Goal: Entertainment & Leisure: Consume media (video, audio)

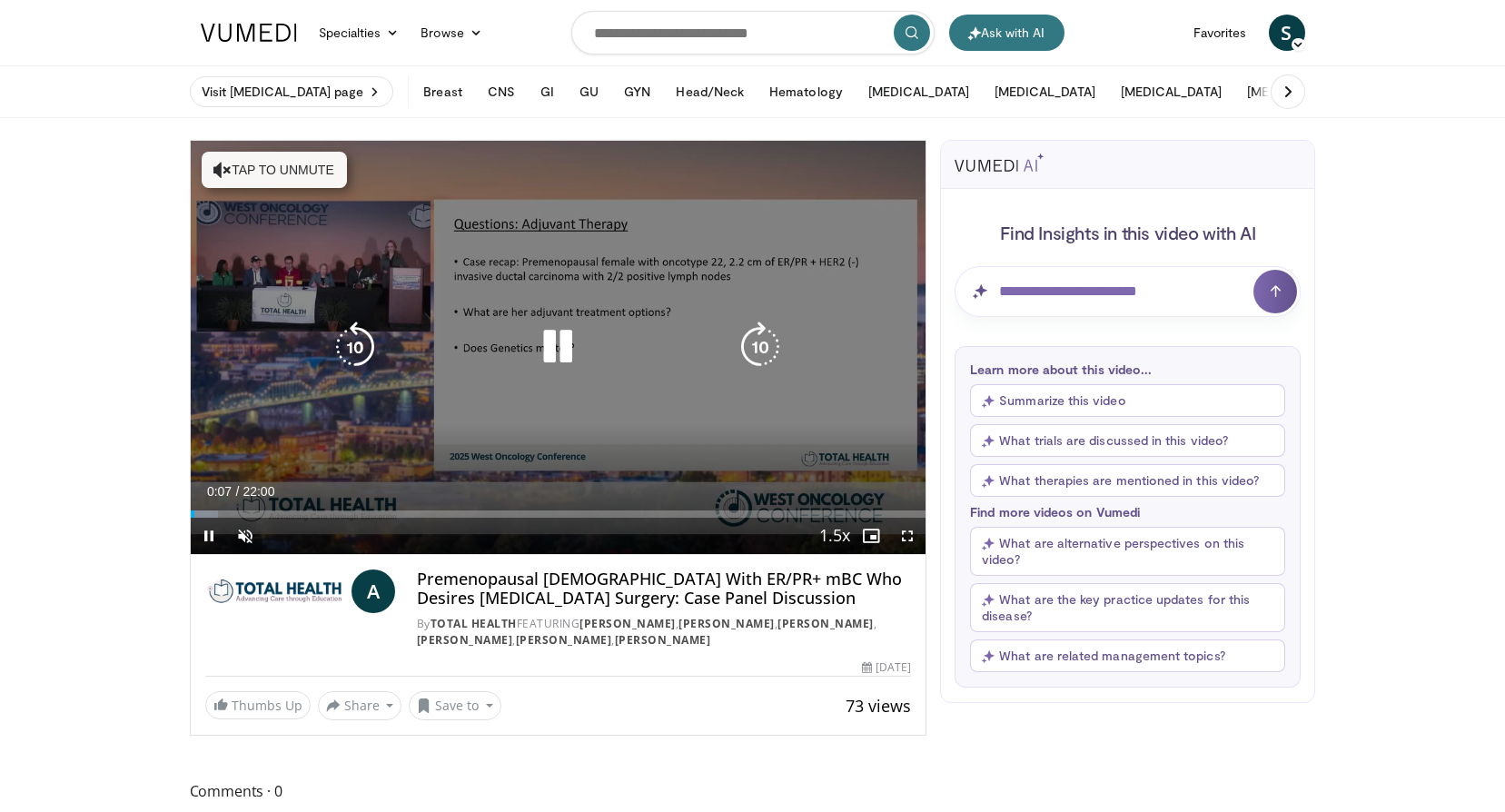
click at [292, 172] on button "Tap to unmute" at bounding box center [274, 169] width 145 height 37
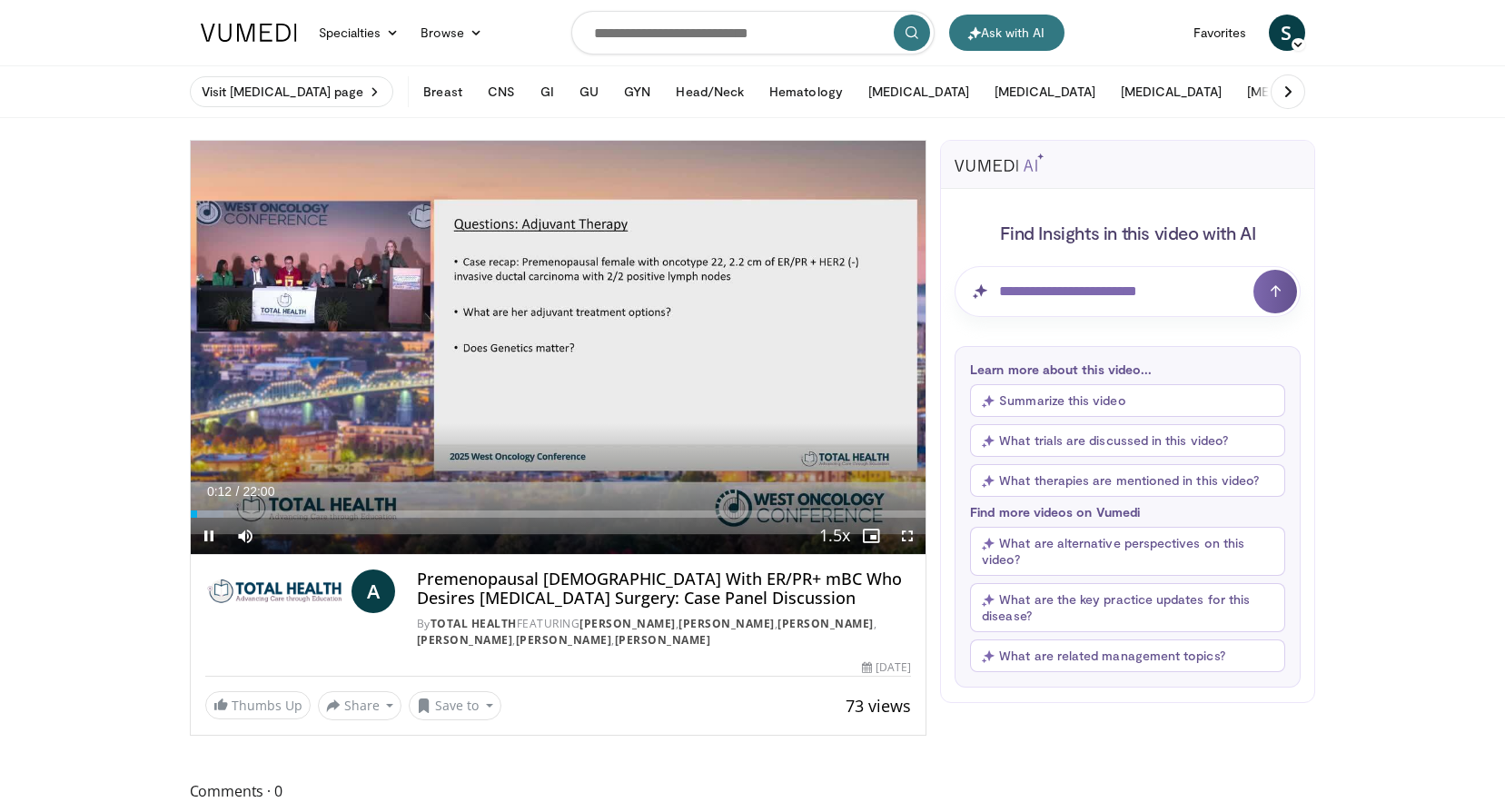
click at [909, 538] on span "Video Player" at bounding box center [907, 535] width 37 height 37
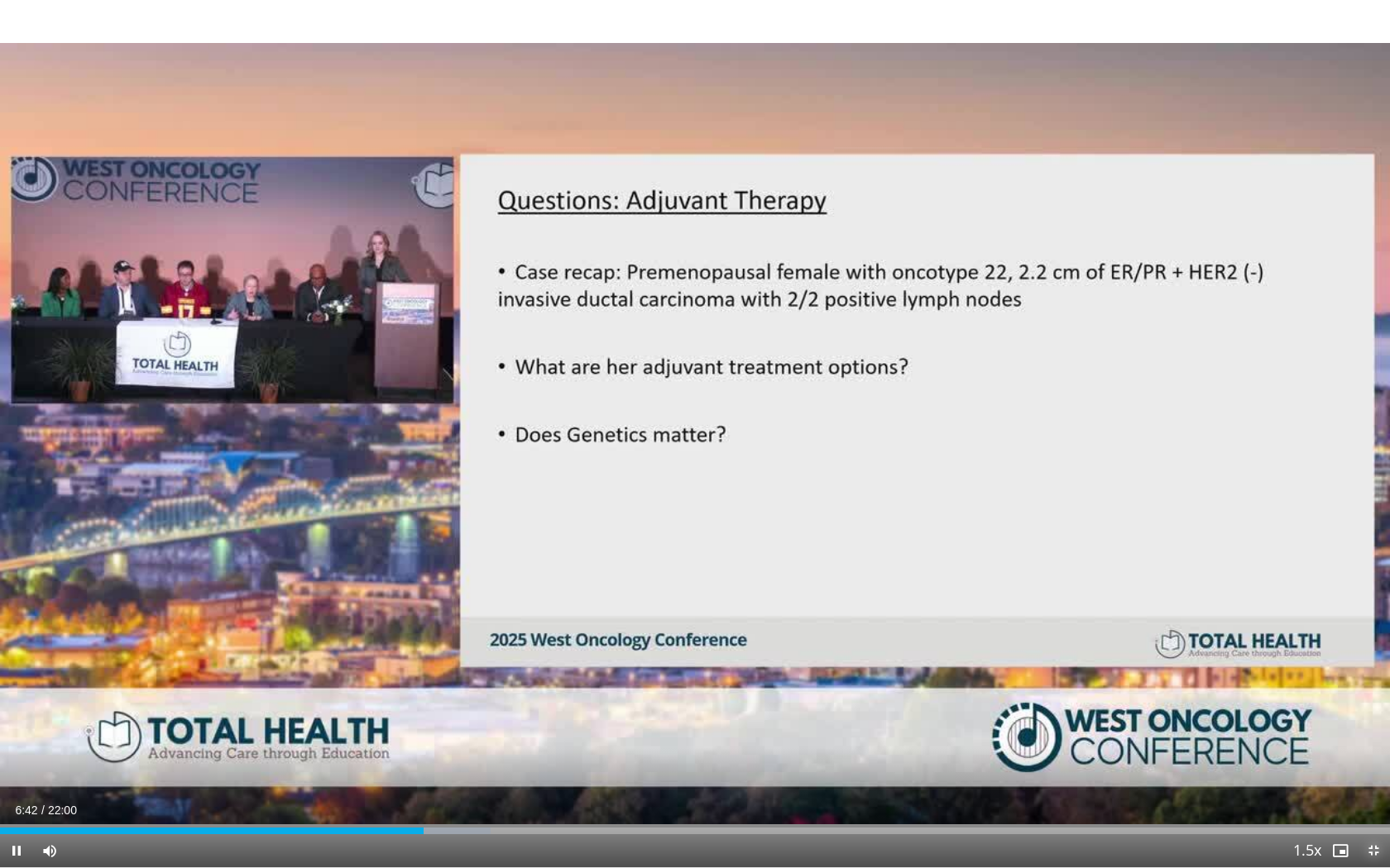
click at [1369, 738] on span "Video Player" at bounding box center [1373, 850] width 33 height 33
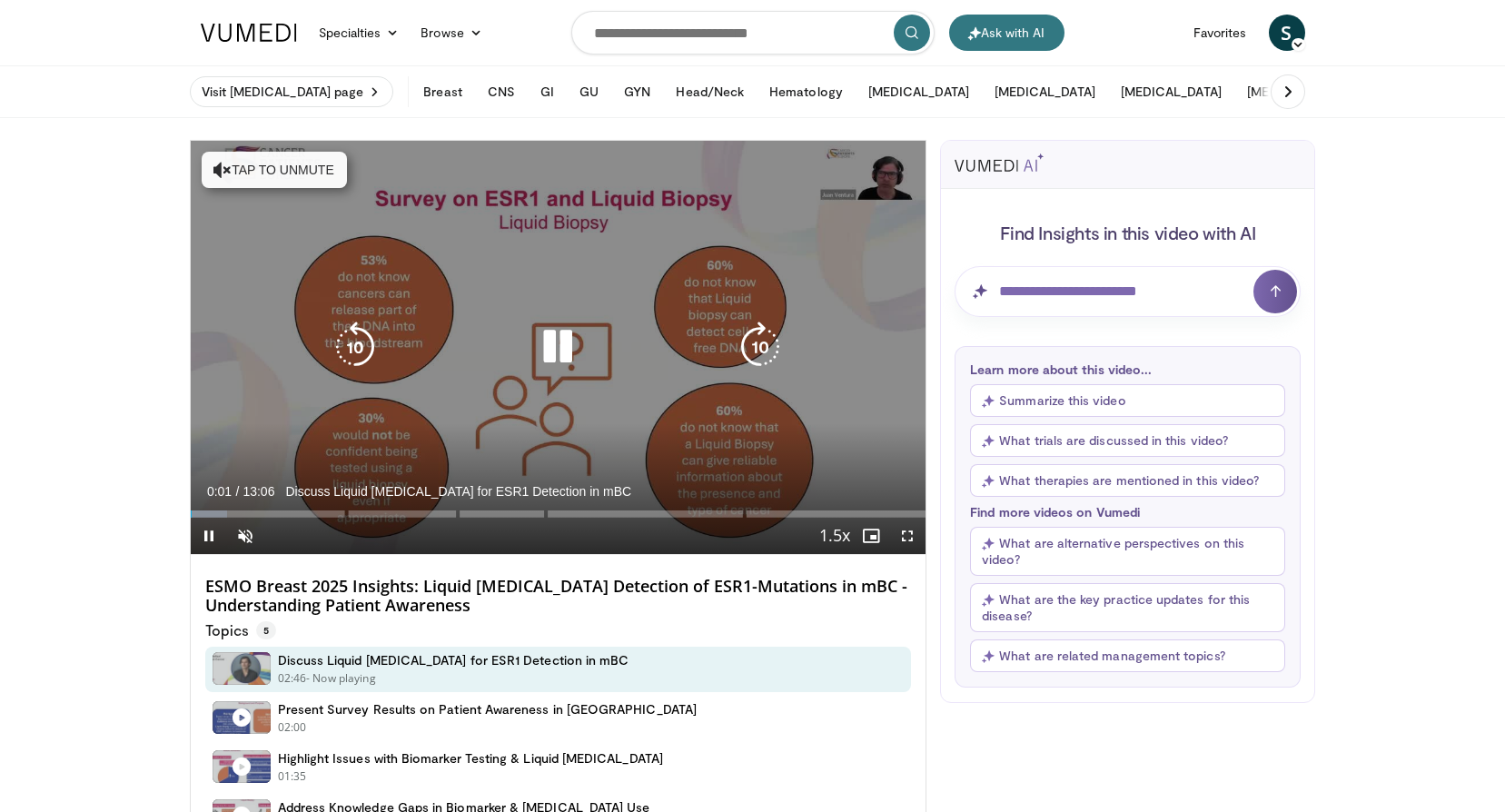
click at [294, 156] on button "Tap to unmute" at bounding box center [274, 169] width 145 height 37
click at [764, 343] on icon "Video Player" at bounding box center [760, 346] width 50 height 50
click at [764, 345] on icon "Video Player" at bounding box center [760, 346] width 50 height 50
click at [761, 347] on icon "Video Player" at bounding box center [760, 346] width 50 height 50
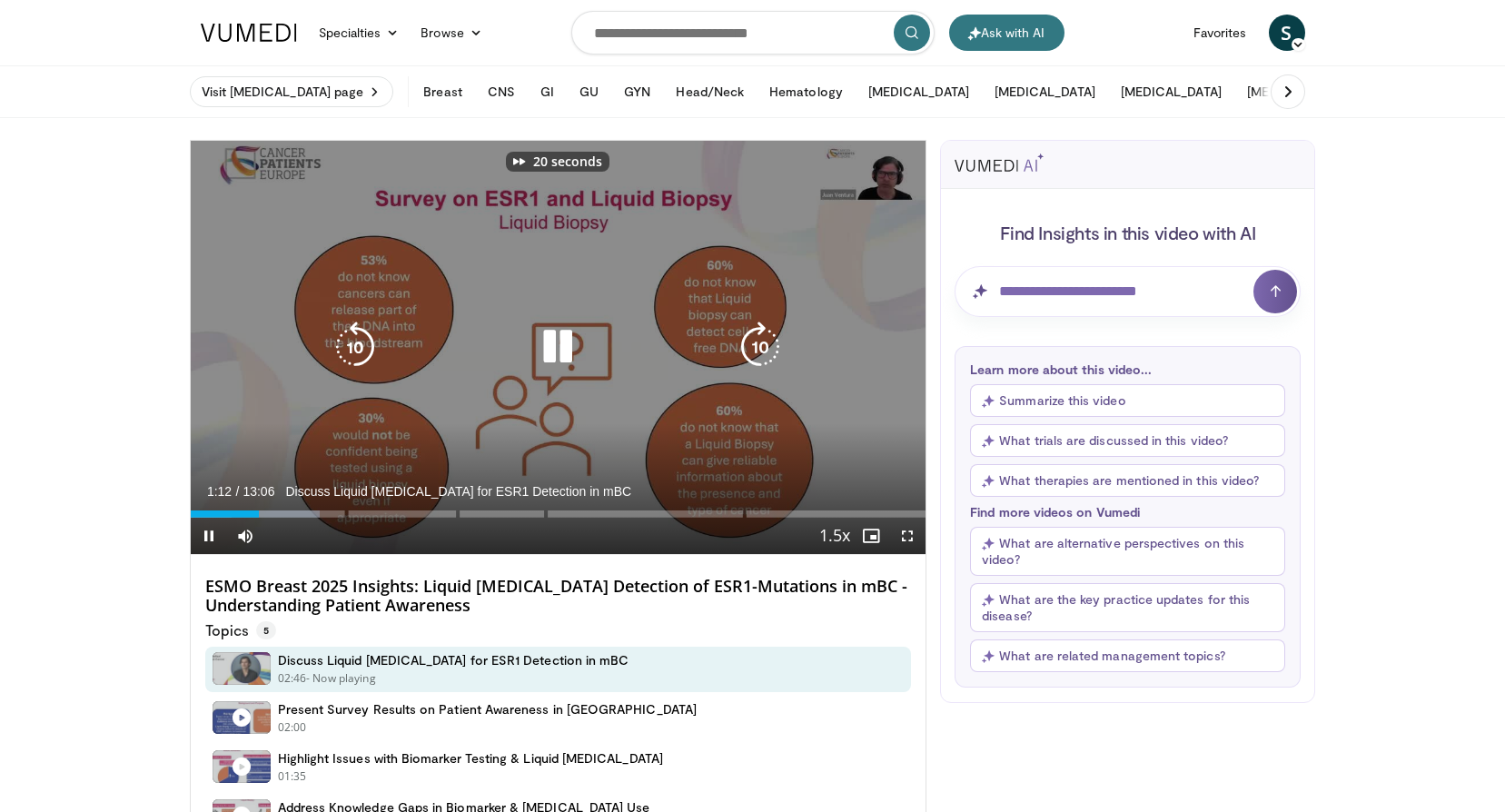
click at [761, 347] on icon "Video Player" at bounding box center [760, 346] width 50 height 50
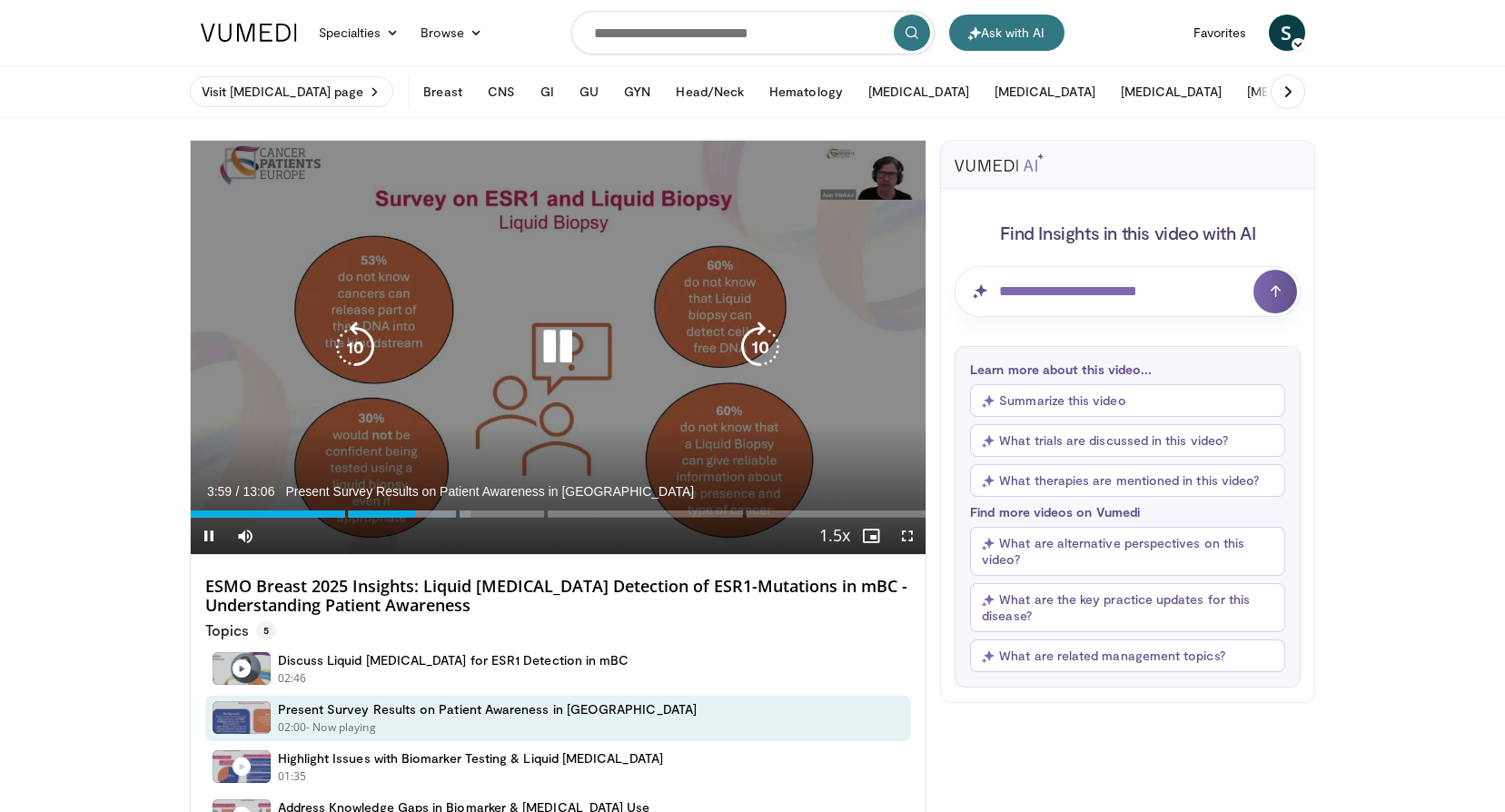
click at [757, 348] on icon "Video Player" at bounding box center [760, 346] width 50 height 50
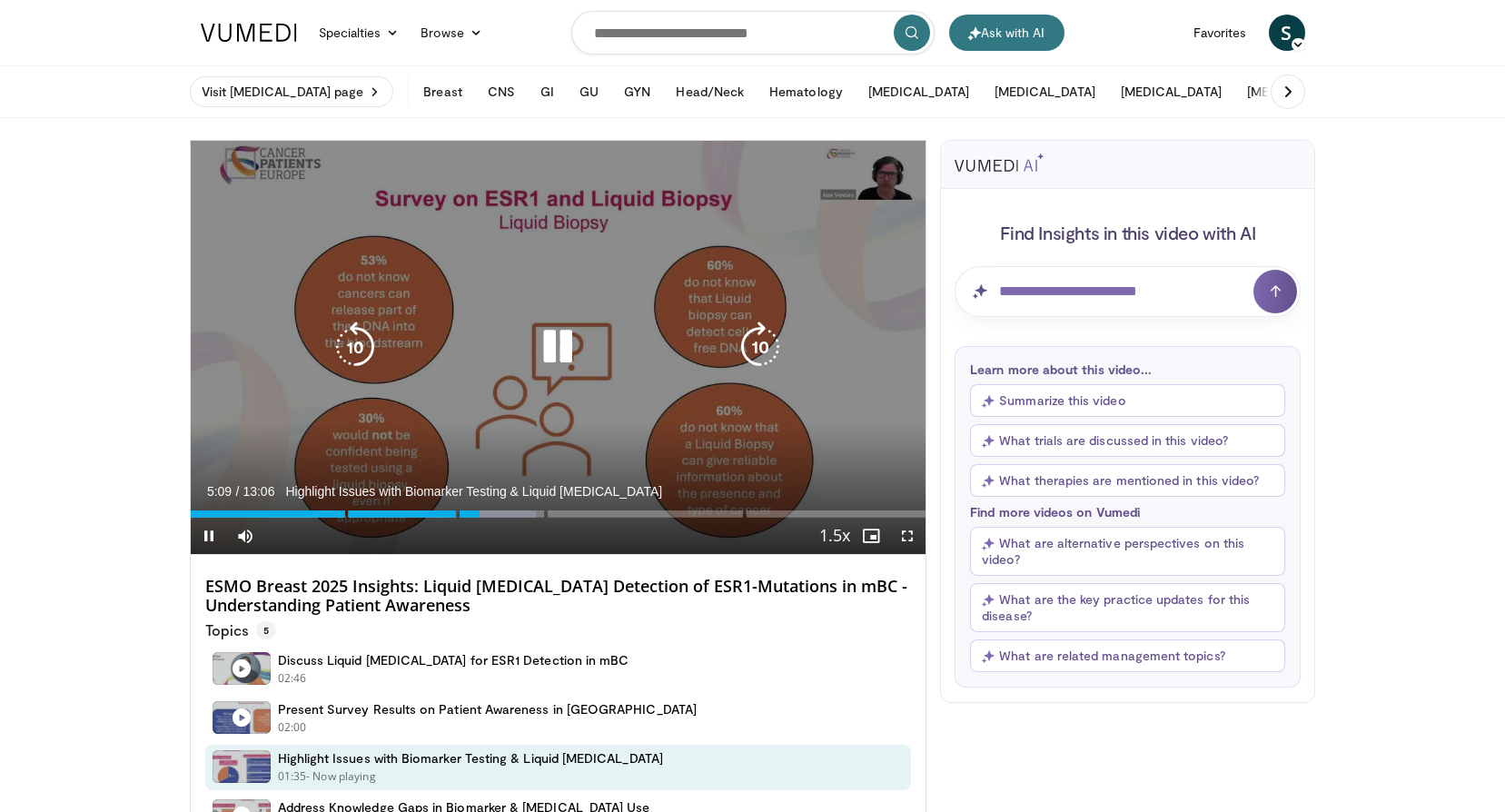
click at [752, 342] on icon "Video Player" at bounding box center [760, 346] width 50 height 50
click at [751, 342] on icon "Video Player" at bounding box center [760, 346] width 50 height 50
click at [751, 341] on icon "Video Player" at bounding box center [760, 346] width 50 height 50
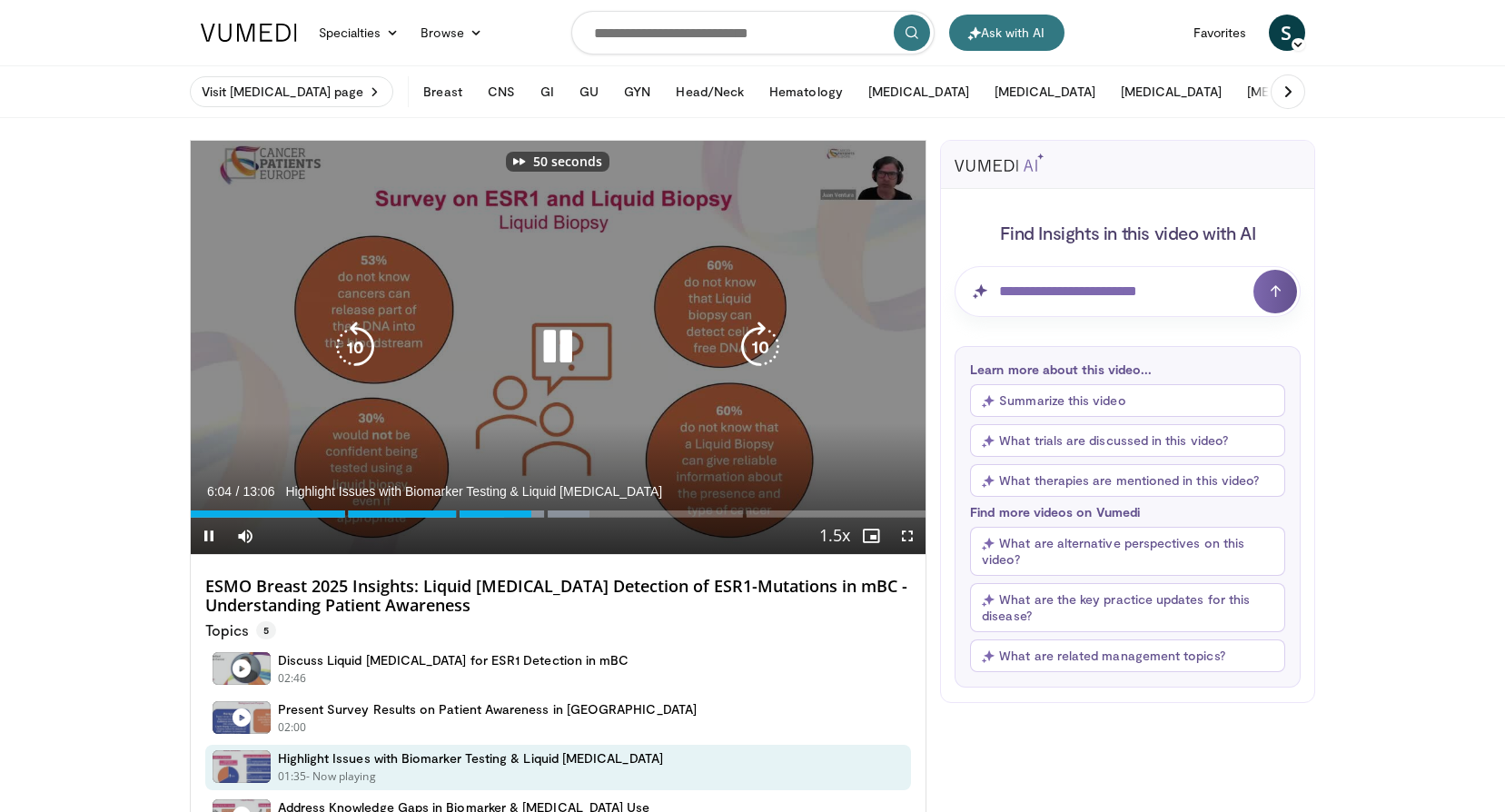
click at [751, 341] on icon "Video Player" at bounding box center [760, 346] width 50 height 50
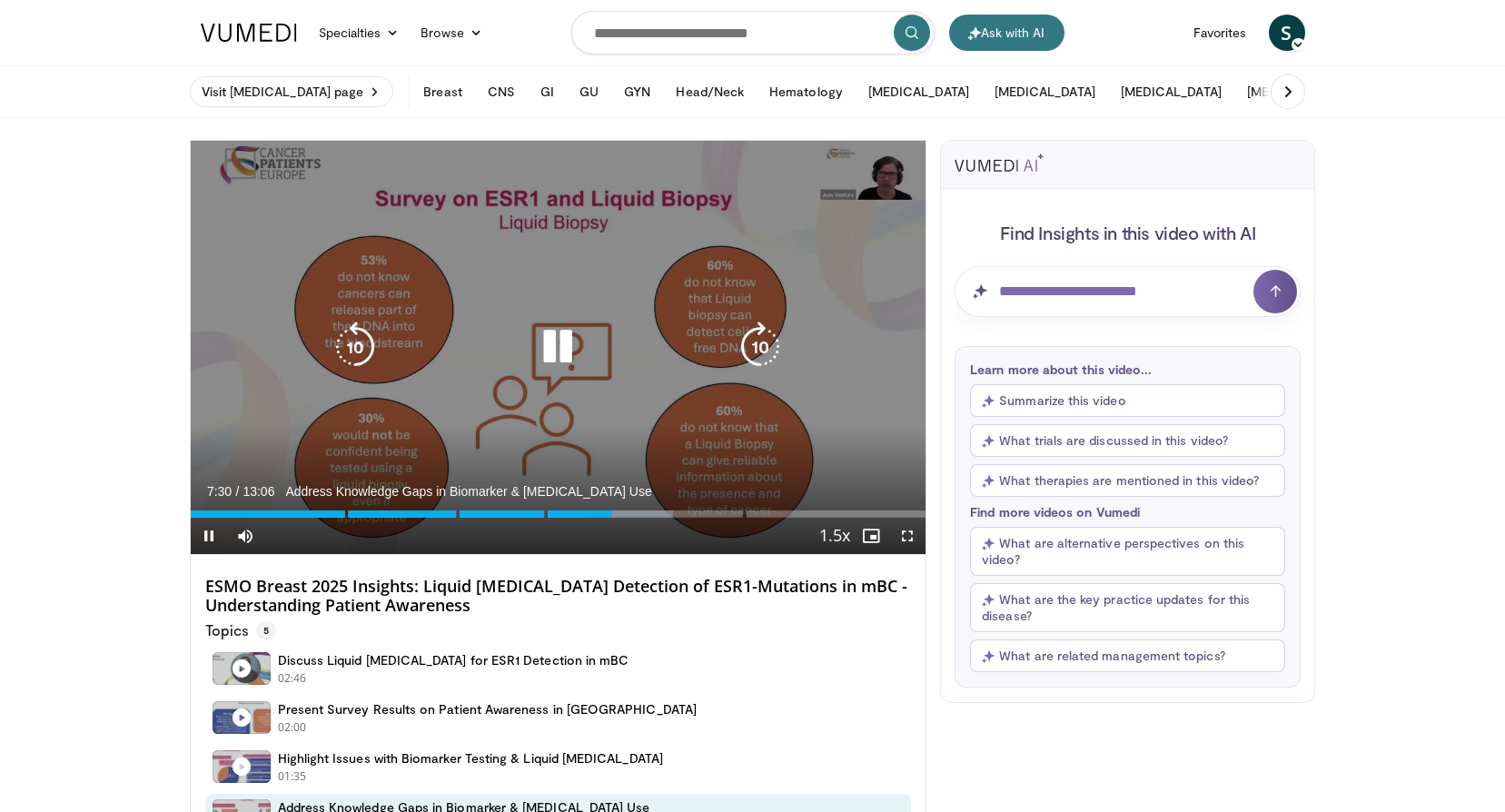
click at [749, 356] on icon "Video Player" at bounding box center [760, 346] width 50 height 50
click at [751, 348] on icon "Video Player" at bounding box center [760, 346] width 50 height 50
click at [755, 348] on icon "Video Player" at bounding box center [760, 346] width 50 height 50
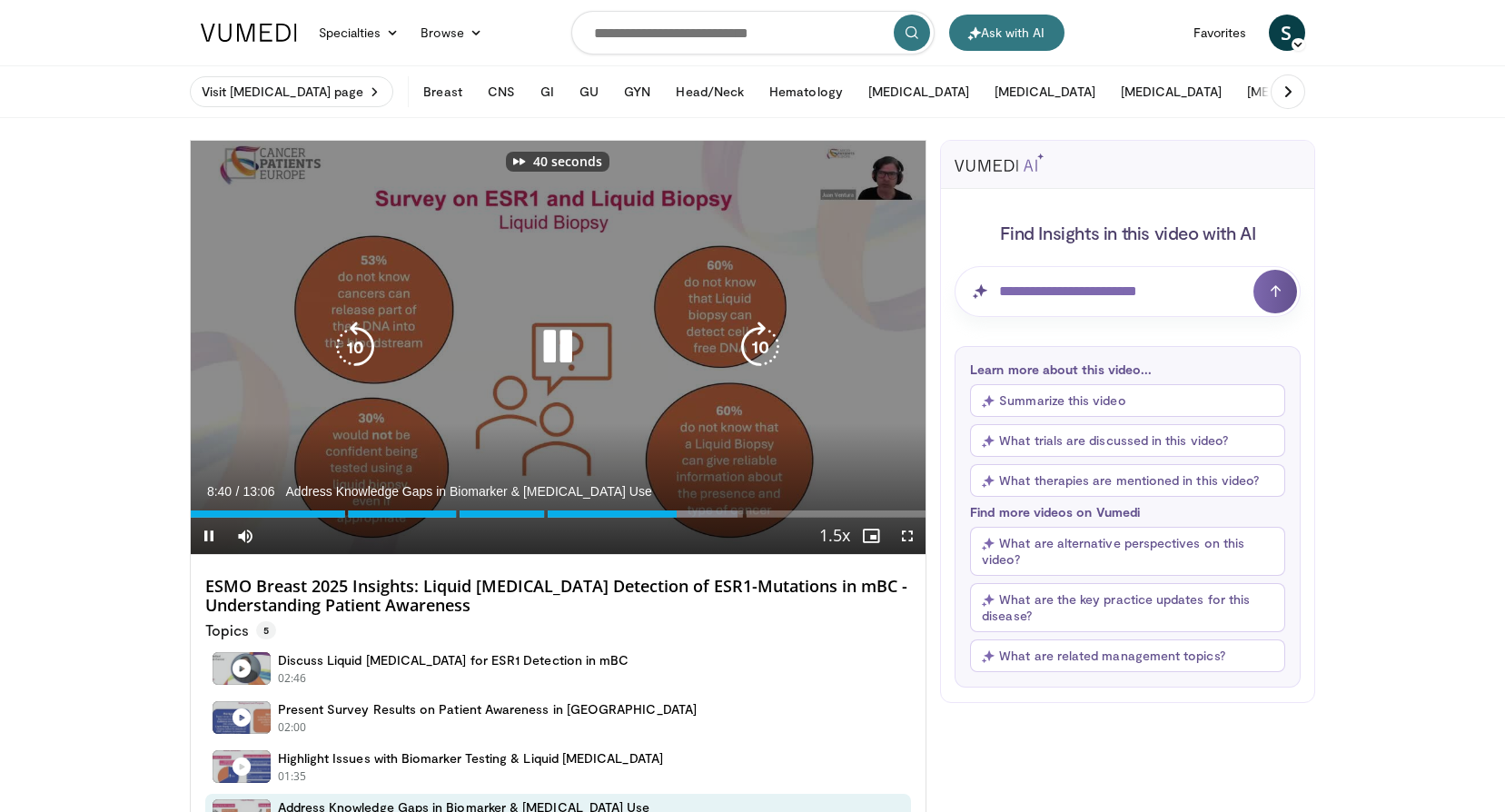
click at [755, 348] on icon "Video Player" at bounding box center [760, 346] width 50 height 50
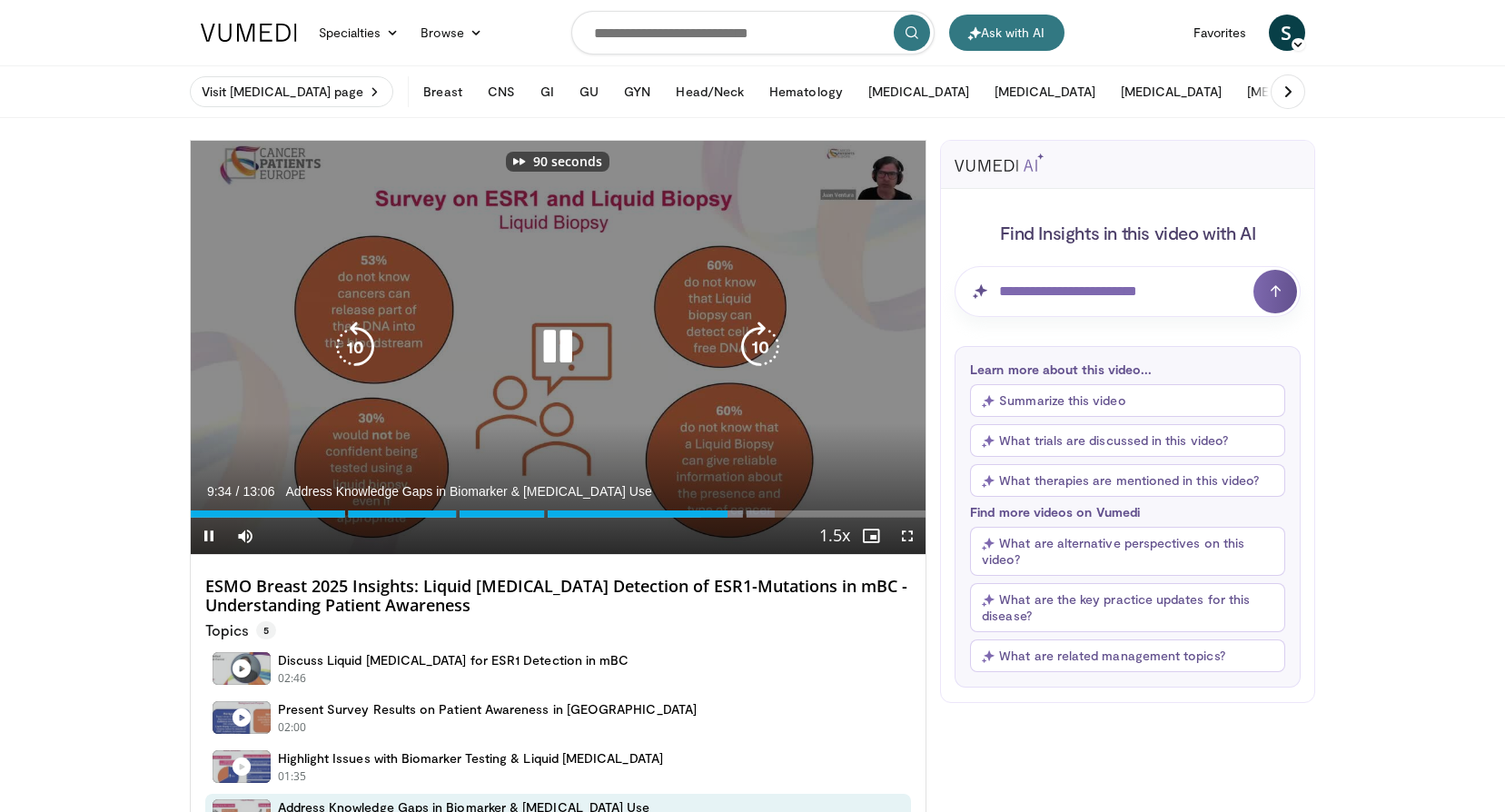
click at [755, 348] on icon "Video Player" at bounding box center [760, 346] width 50 height 50
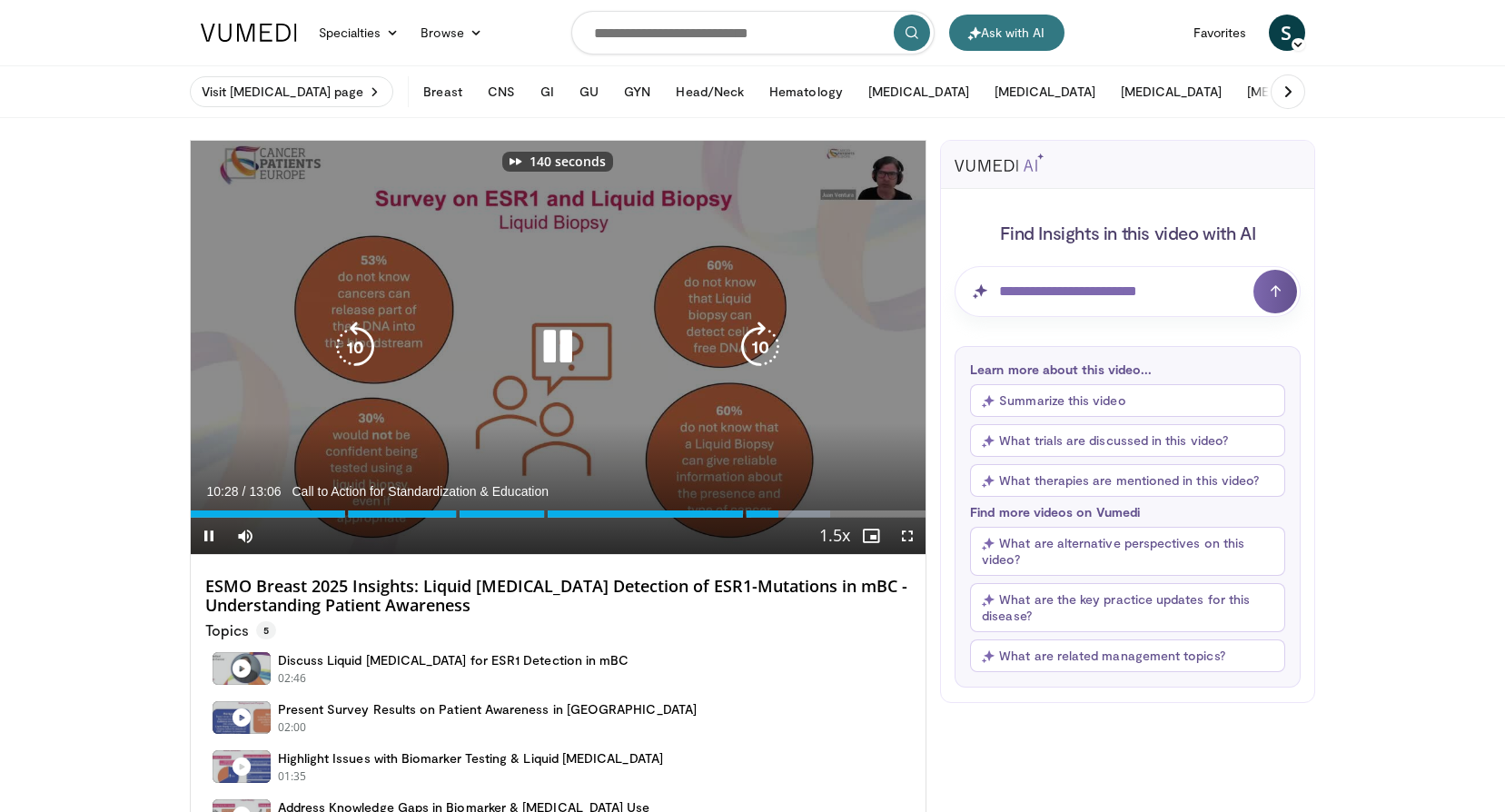
click at [755, 348] on icon "Video Player" at bounding box center [760, 346] width 50 height 50
